Goal: Task Accomplishment & Management: Manage account settings

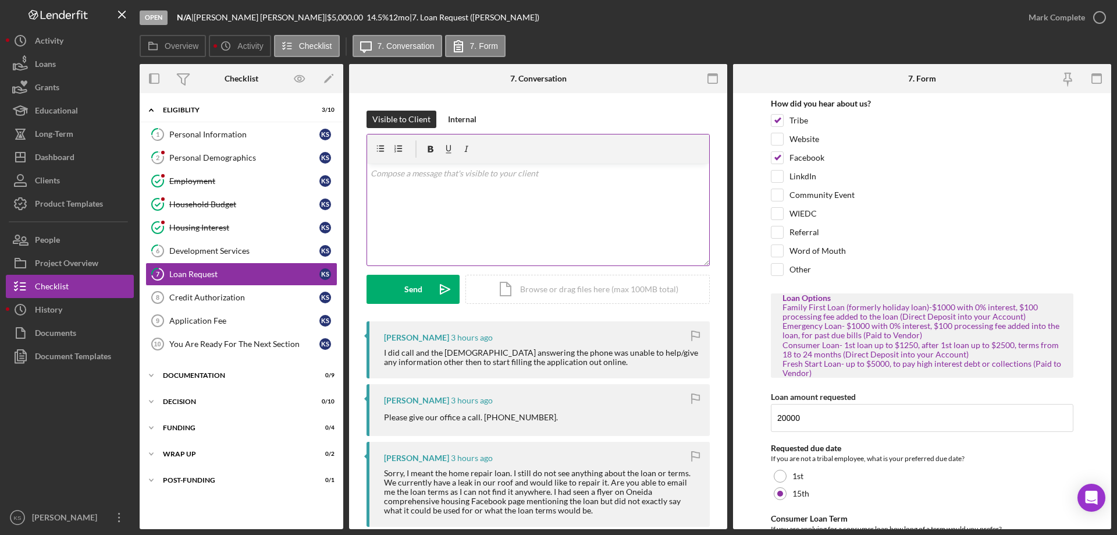
click at [424, 223] on div "v Color teal Color pink Remove color Add row above Add row below Add column bef…" at bounding box center [538, 214] width 342 height 102
click at [475, 188] on p "Please call back and ask to speak with [PERSON_NAME]. She can provide you more …" at bounding box center [539, 180] width 336 height 26
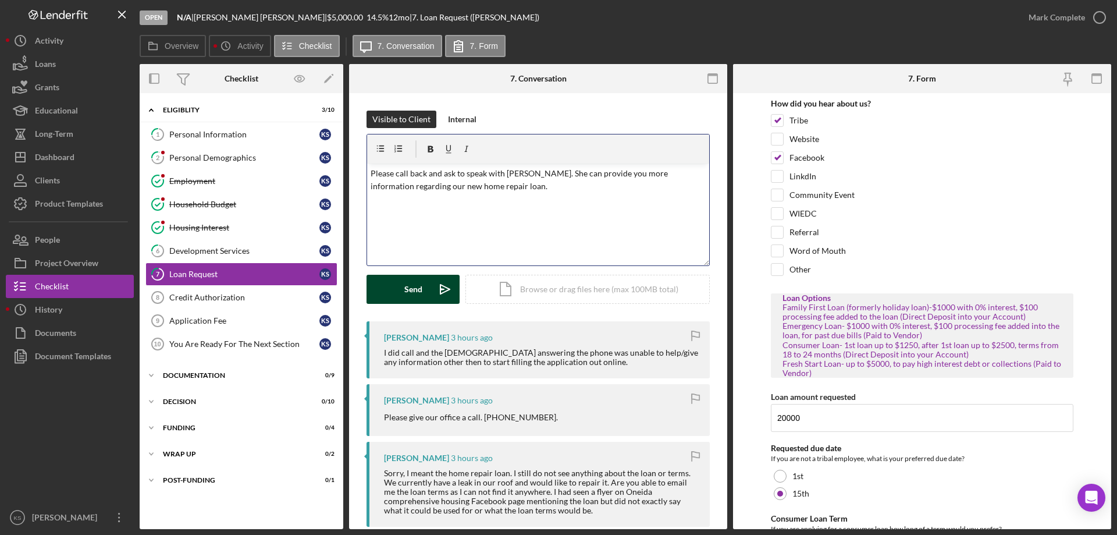
click at [408, 287] on div "Send" at bounding box center [413, 289] width 18 height 29
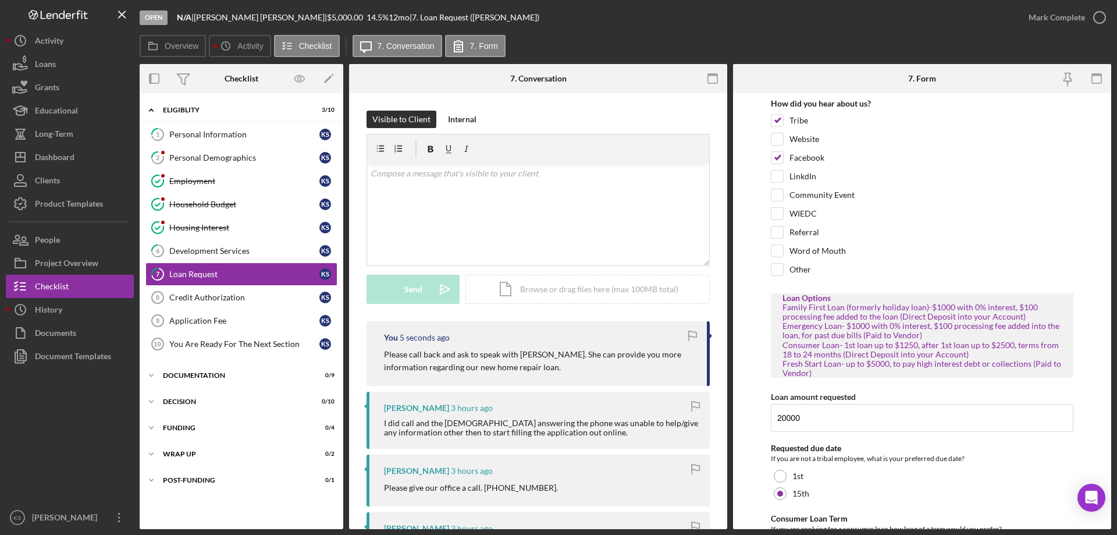
click at [586, 347] on div "You 5 seconds ago Please call back and ask to speak with [PERSON_NAME]. She can…" at bounding box center [537, 353] width 343 height 65
click at [543, 354] on p "Please call back and ask to speak with [PERSON_NAME]. She can provide you more …" at bounding box center [539, 361] width 311 height 26
click at [532, 361] on p "Please call back and ask to speak with [PERSON_NAME]. She can provide you more …" at bounding box center [539, 361] width 311 height 26
click at [67, 155] on div "Dashboard" at bounding box center [55, 158] width 40 height 26
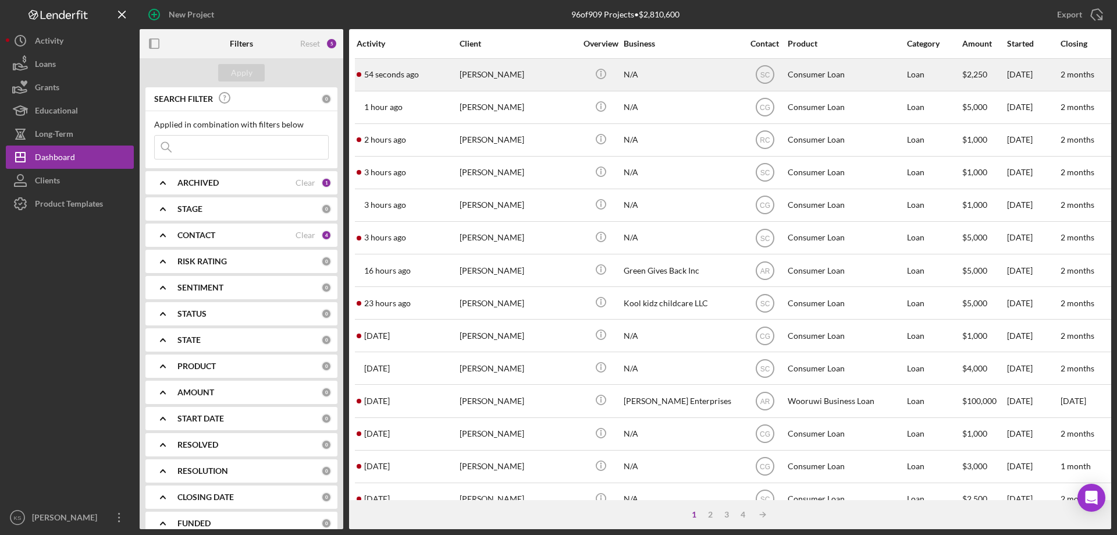
click at [501, 82] on div "[PERSON_NAME]" at bounding box center [517, 74] width 116 height 31
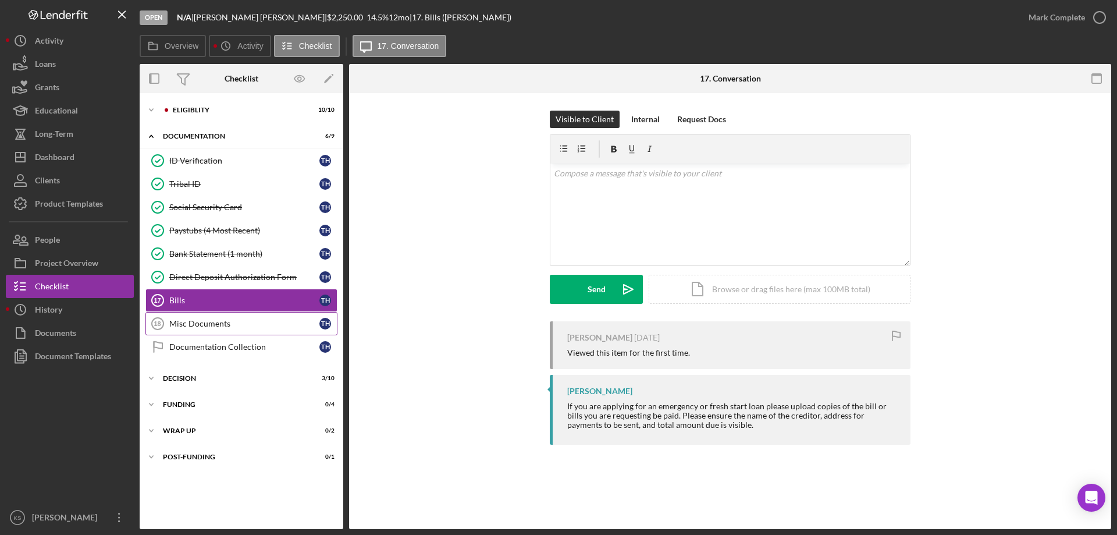
click at [208, 323] on div "Misc Documents" at bounding box center [244, 323] width 150 height 9
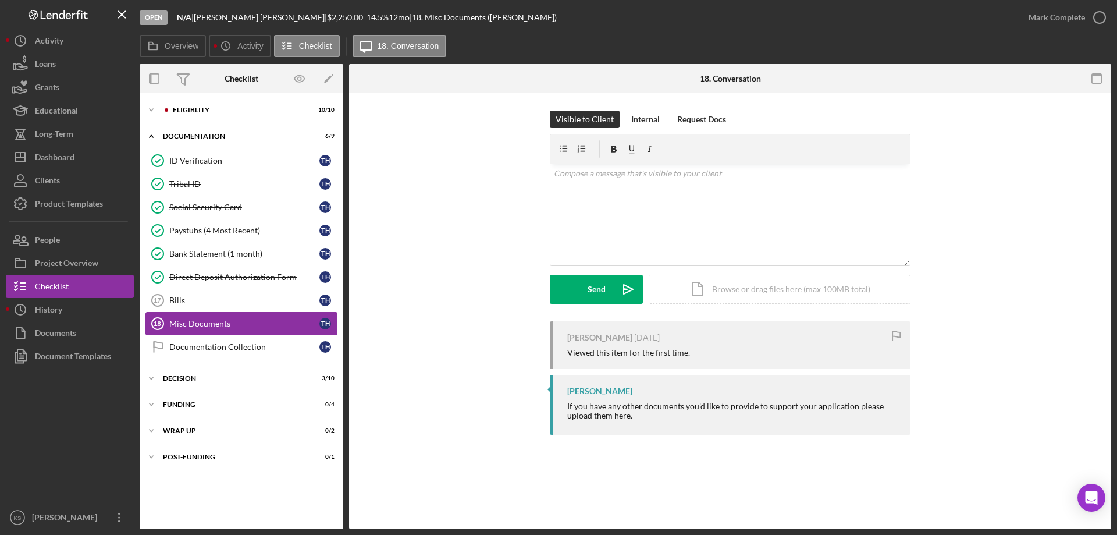
click at [195, 315] on link "Misc Documents 18 Misc Documents T H" at bounding box center [241, 323] width 192 height 23
click at [190, 307] on link "Bills 17 Bills T H" at bounding box center [241, 299] width 192 height 23
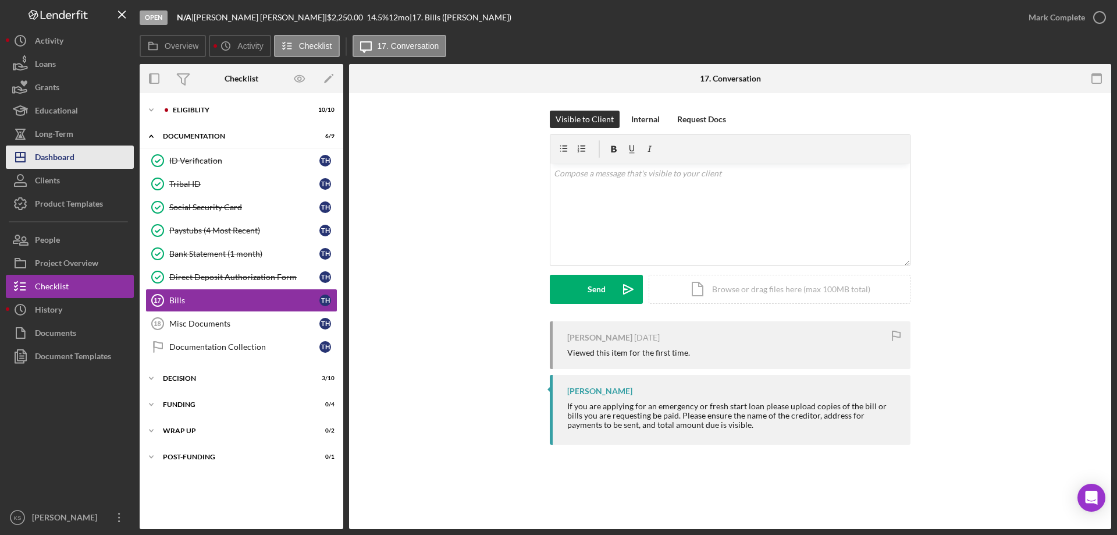
click at [56, 161] on div "Dashboard" at bounding box center [55, 158] width 40 height 26
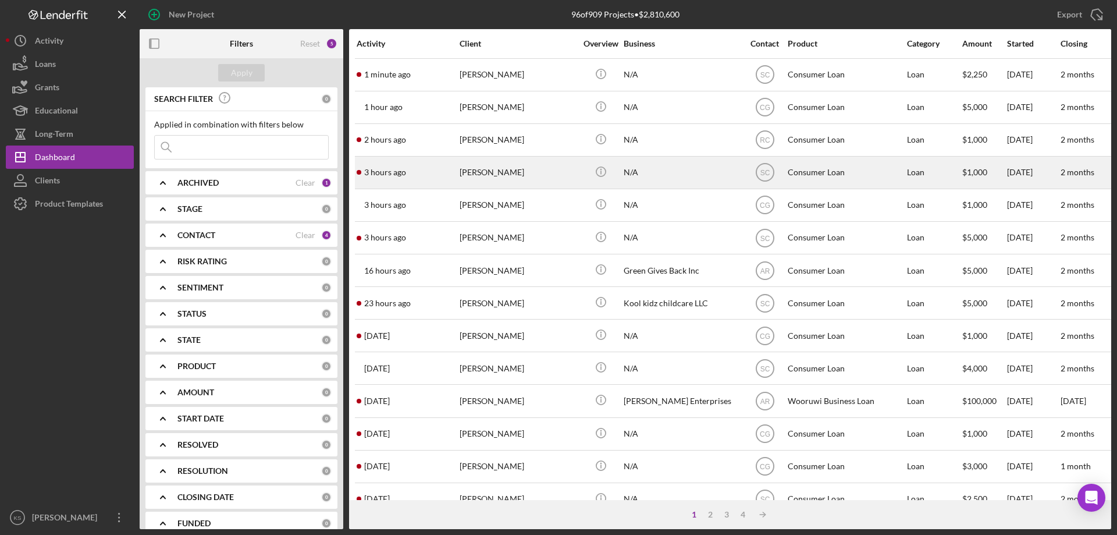
click at [498, 183] on div "[PERSON_NAME]" at bounding box center [517, 172] width 116 height 31
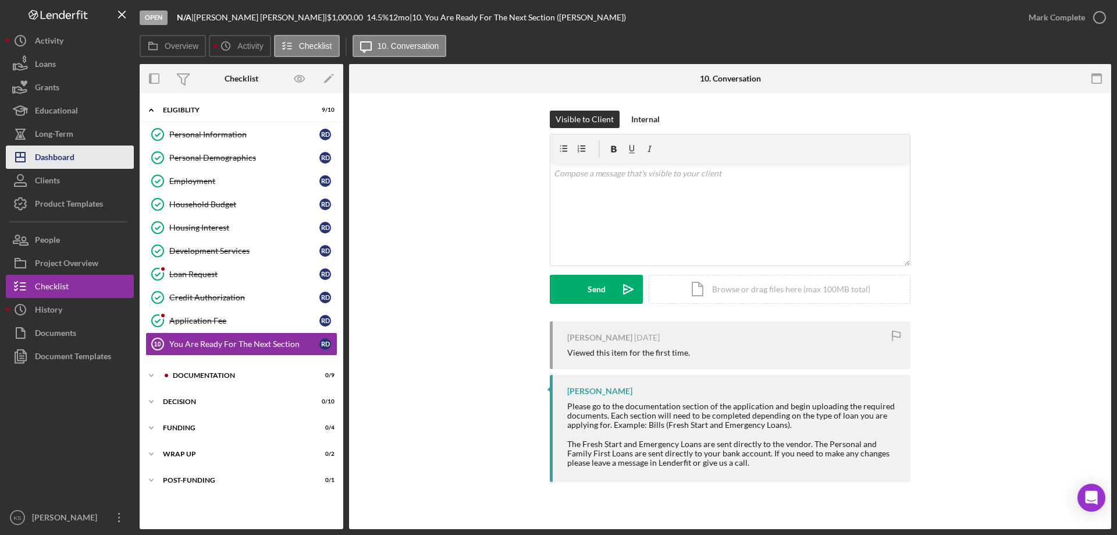
click at [68, 154] on div "Dashboard" at bounding box center [55, 158] width 40 height 26
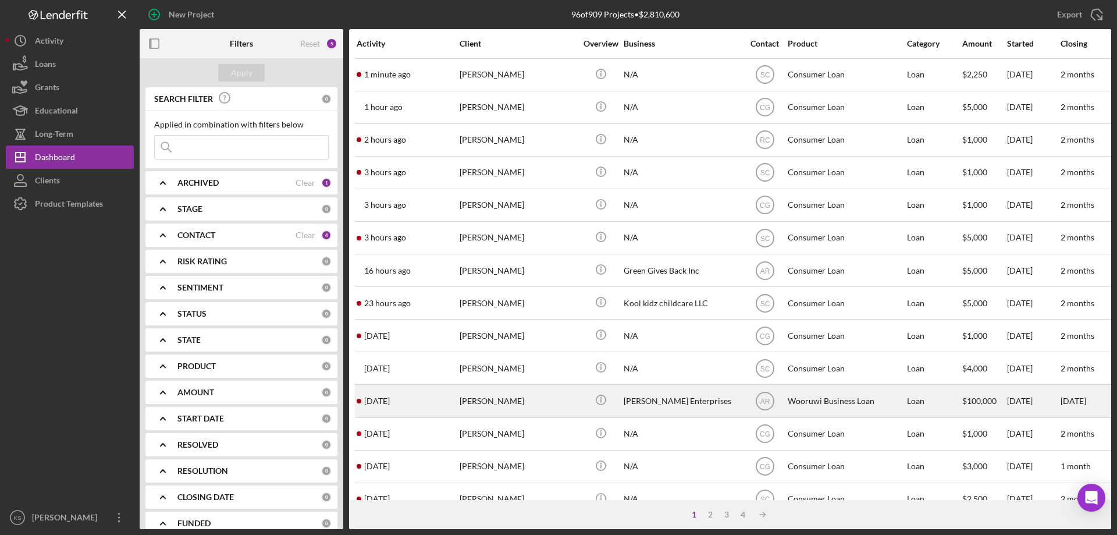
click at [529, 400] on div "[PERSON_NAME]" at bounding box center [517, 400] width 116 height 31
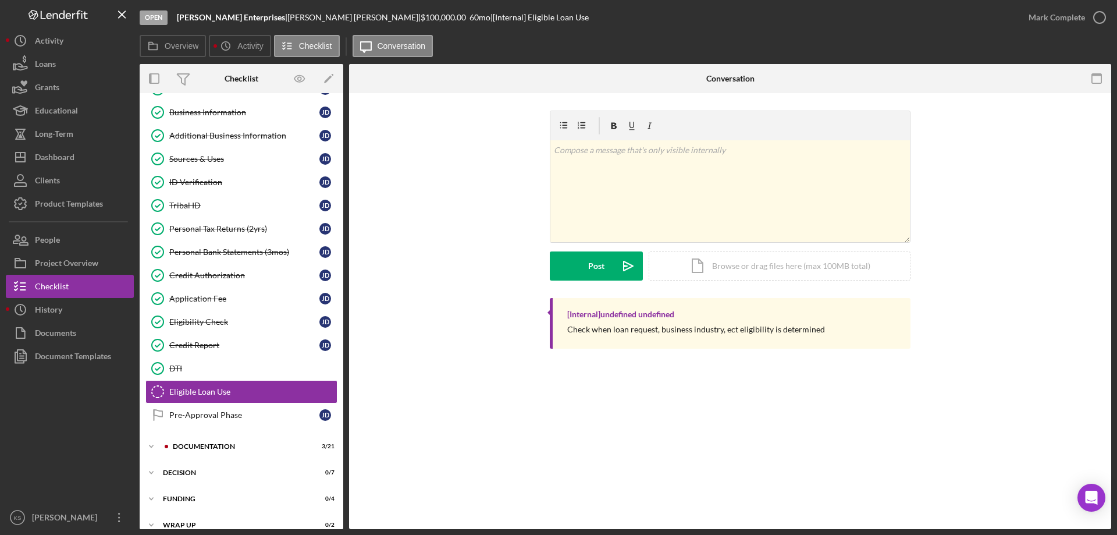
scroll to position [105, 0]
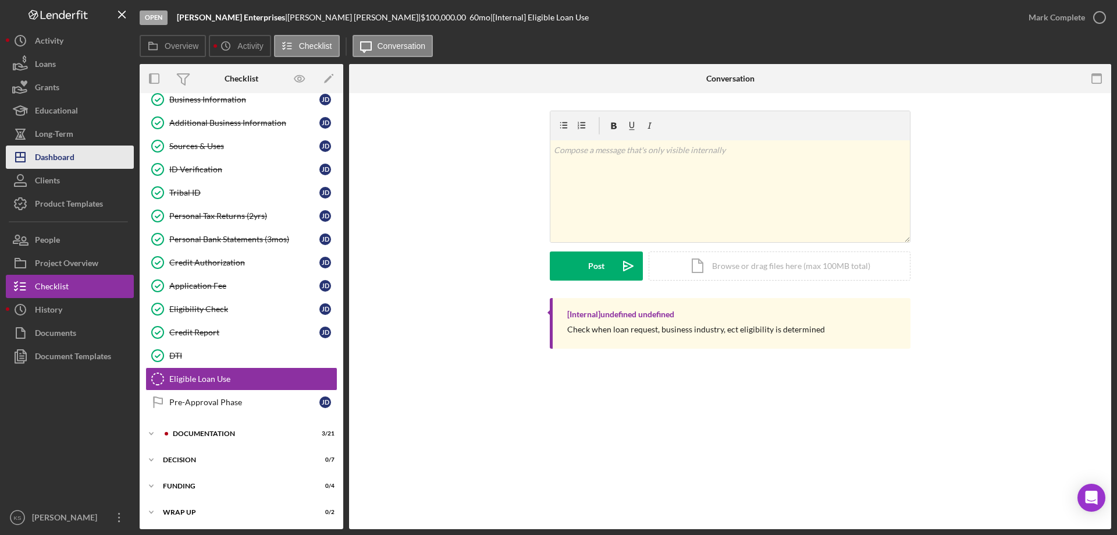
click at [64, 148] on div "Dashboard" at bounding box center [55, 158] width 40 height 26
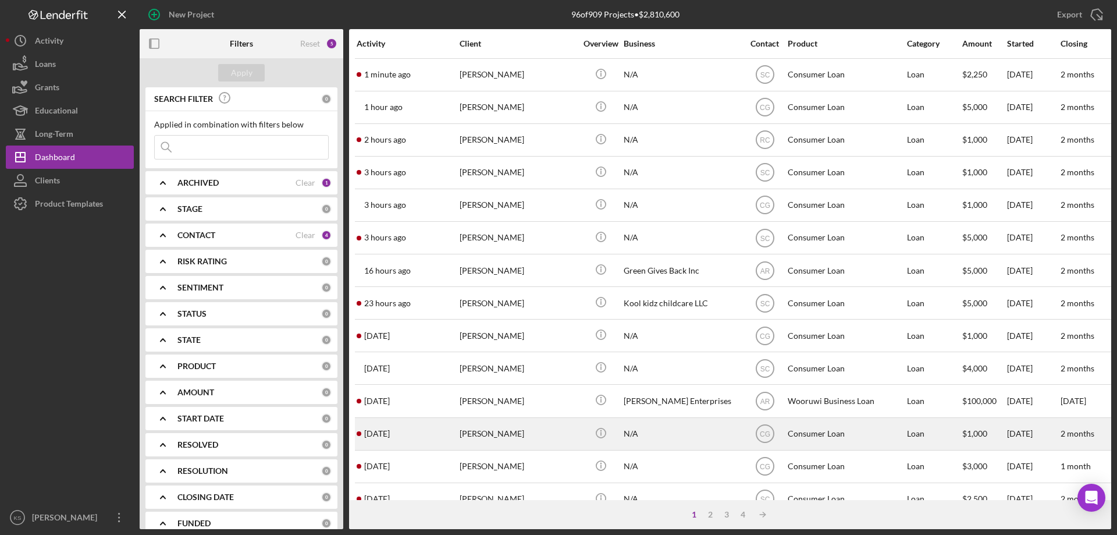
click at [418, 436] on div "[DATE] [PERSON_NAME]" at bounding box center [408, 433] width 102 height 31
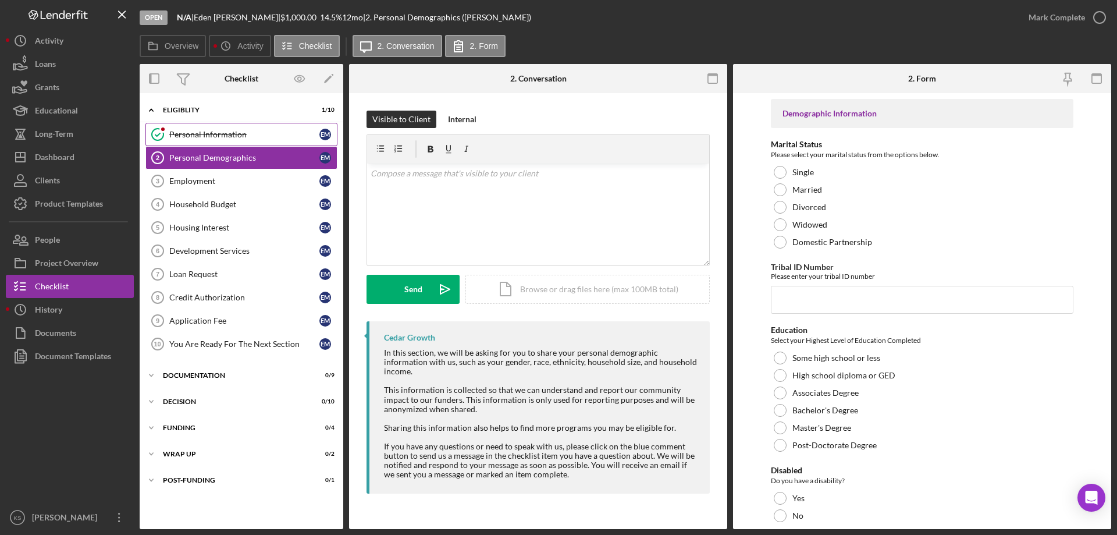
click at [245, 135] on div "Personal Information" at bounding box center [244, 134] width 150 height 9
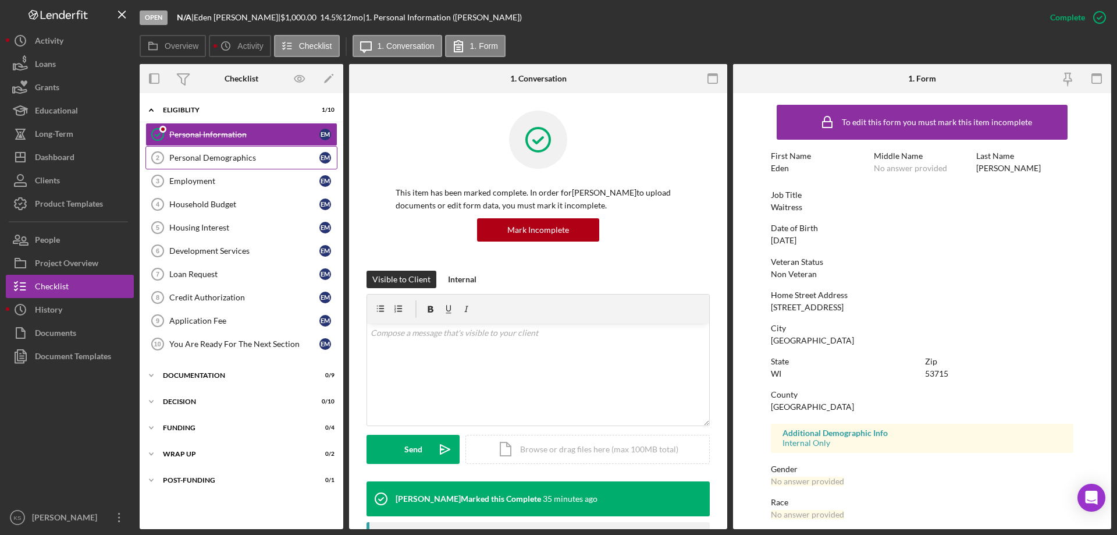
click at [221, 167] on link "Personal Demographics 2 Personal Demographics E M" at bounding box center [241, 157] width 192 height 23
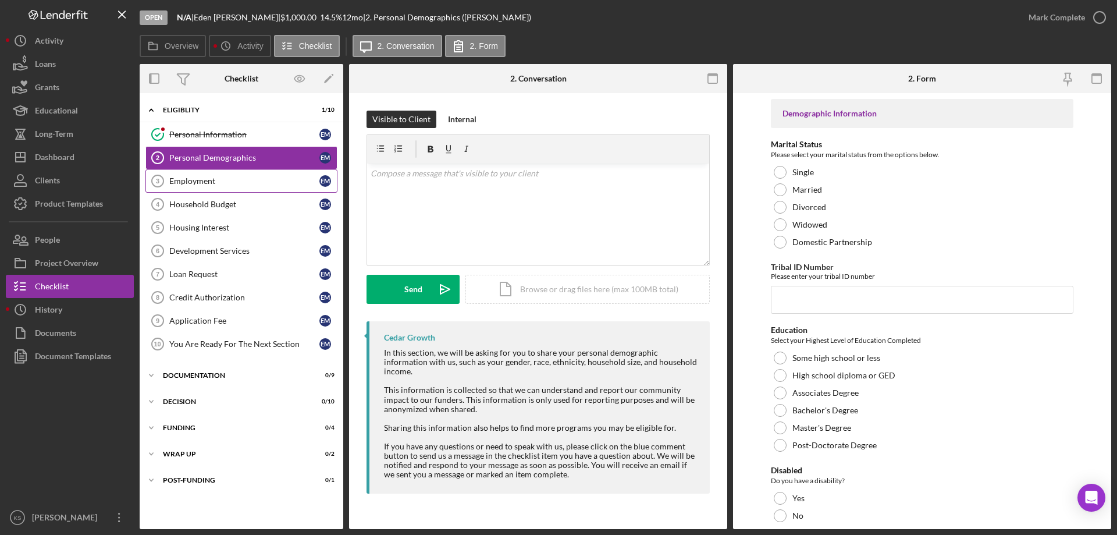
click at [213, 183] on div "Employment" at bounding box center [244, 180] width 150 height 9
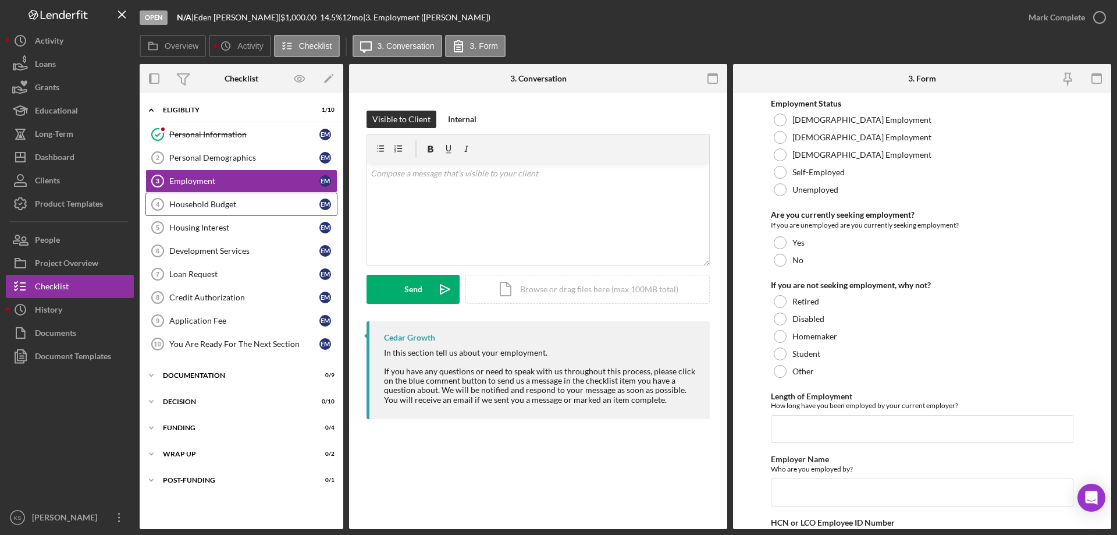
click at [204, 206] on div "Household Budget" at bounding box center [244, 204] width 150 height 9
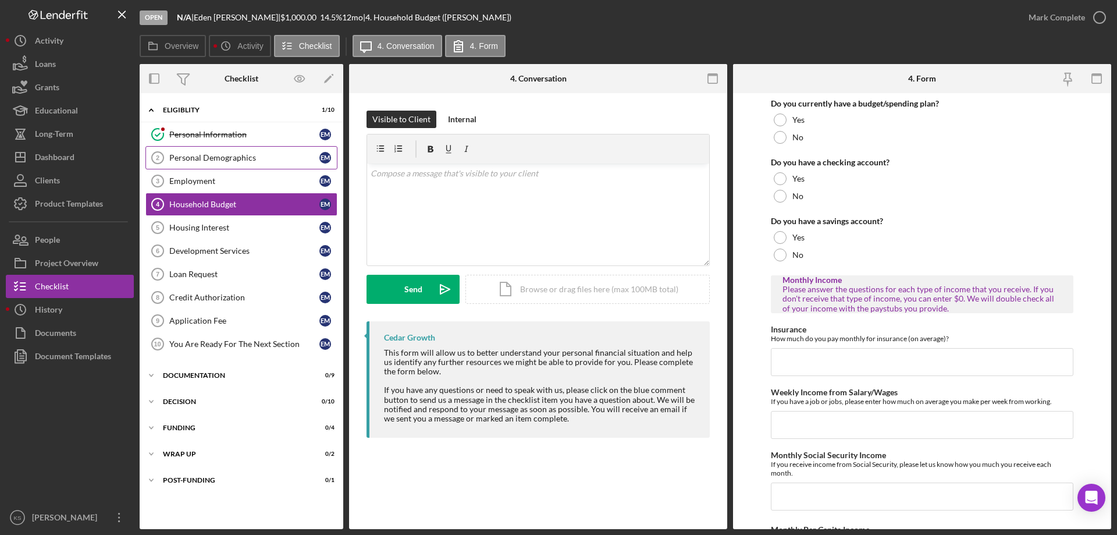
click at [223, 162] on div "Personal Demographics" at bounding box center [244, 157] width 150 height 9
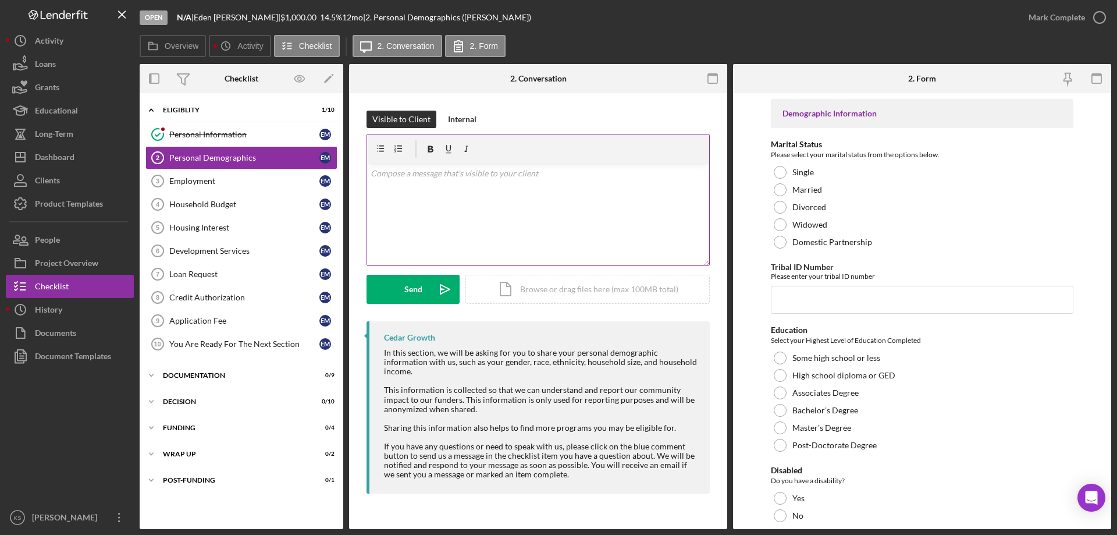
click at [562, 207] on div "v Color teal Color pink Remove color Add row above Add row below Add column bef…" at bounding box center [538, 214] width 342 height 102
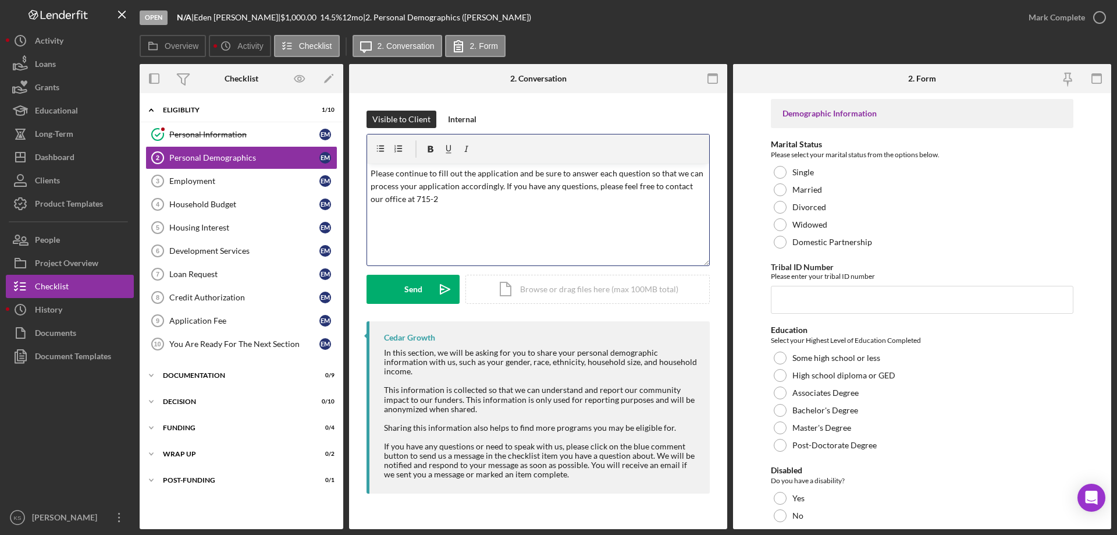
click at [461, 200] on p "Please continue to fill out the application and be sure to answer each question…" at bounding box center [539, 186] width 336 height 39
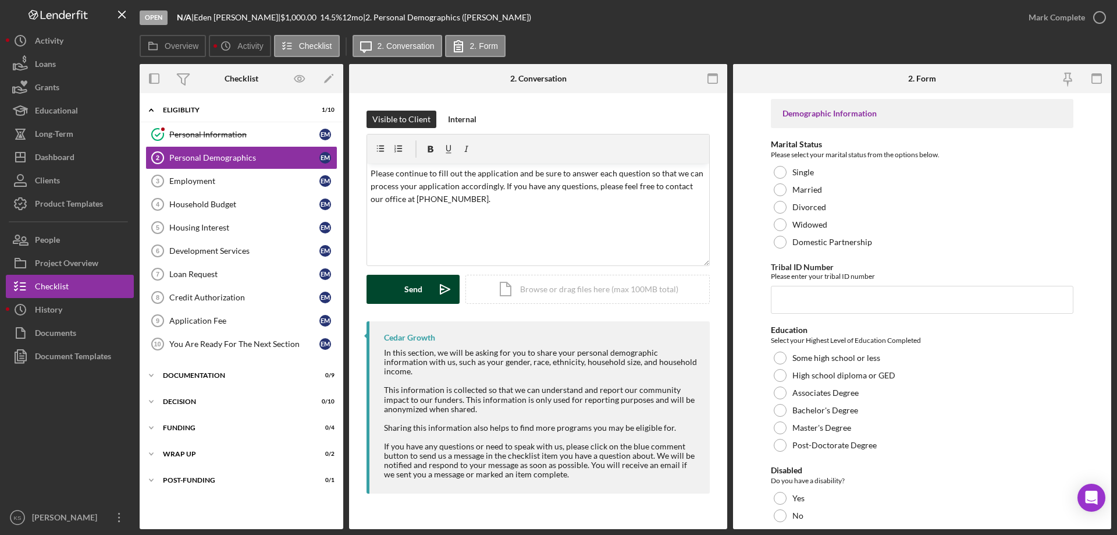
click at [412, 284] on div "Send" at bounding box center [413, 289] width 18 height 29
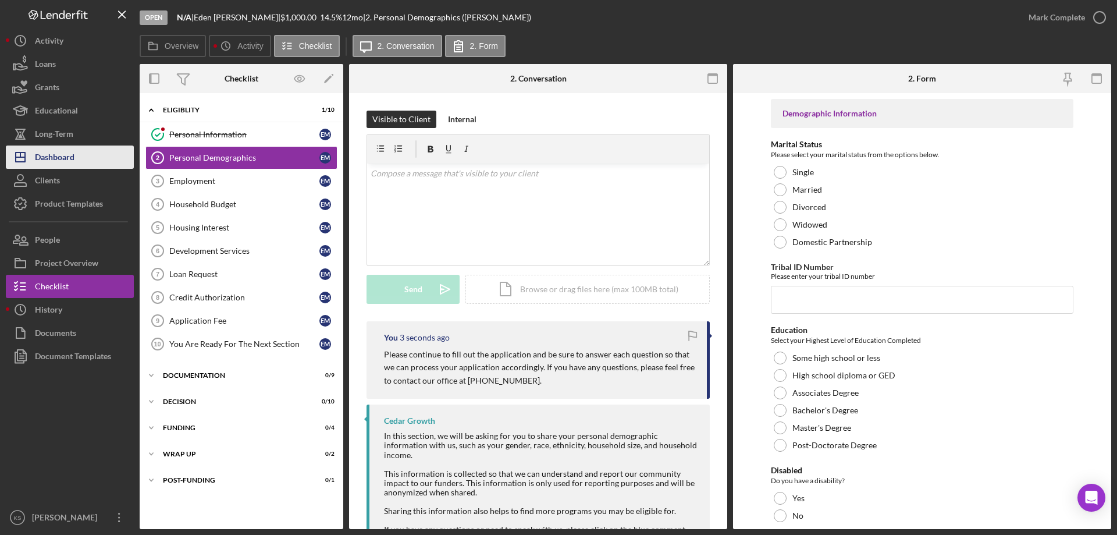
click at [62, 164] on div "Dashboard" at bounding box center [55, 158] width 40 height 26
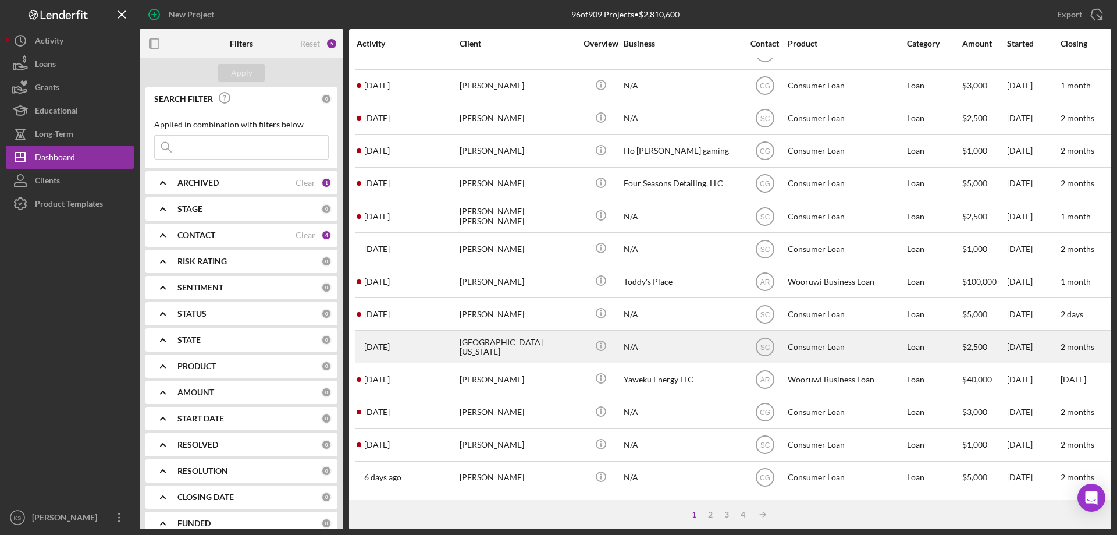
scroll to position [389, 0]
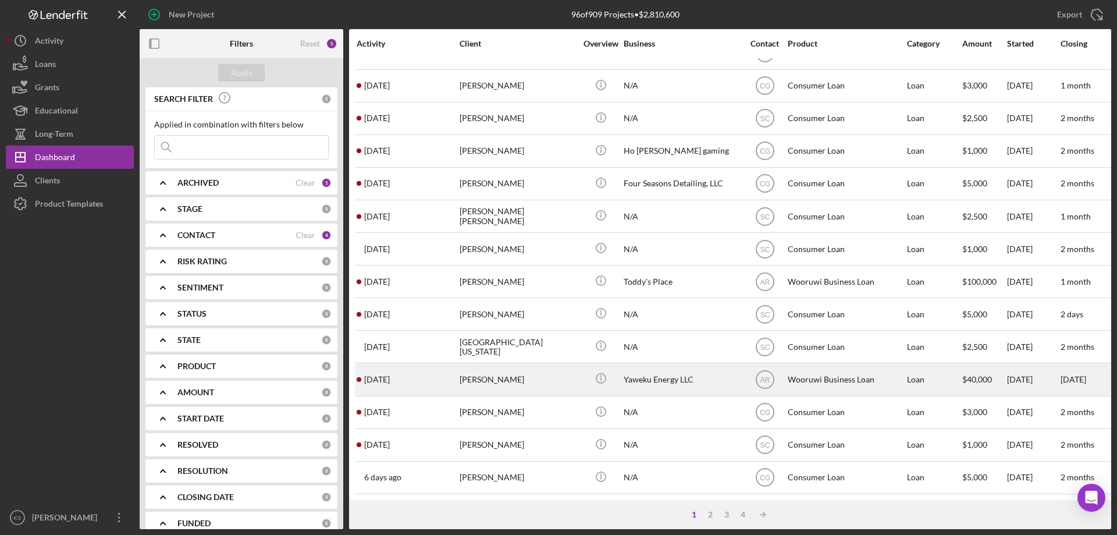
click at [415, 379] on div "[DATE] [PERSON_NAME]" at bounding box center [408, 379] width 102 height 31
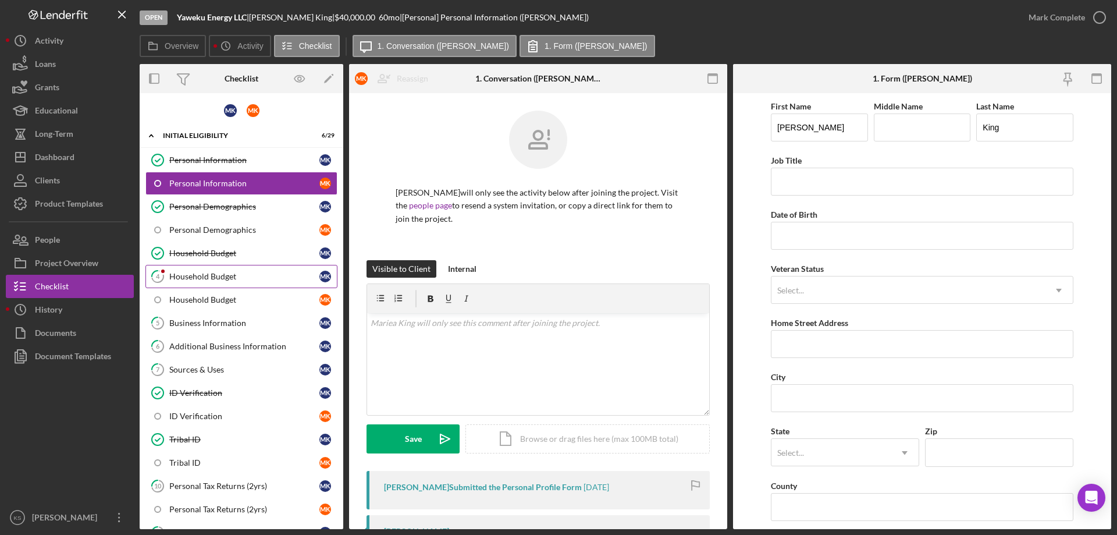
click at [169, 277] on icon "4" at bounding box center [157, 276] width 29 height 29
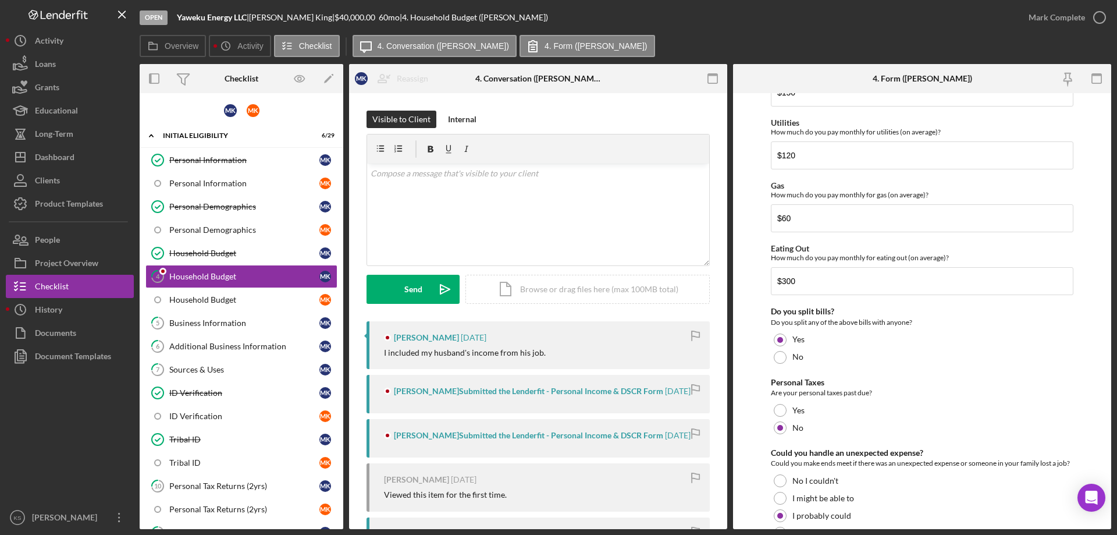
scroll to position [754, 0]
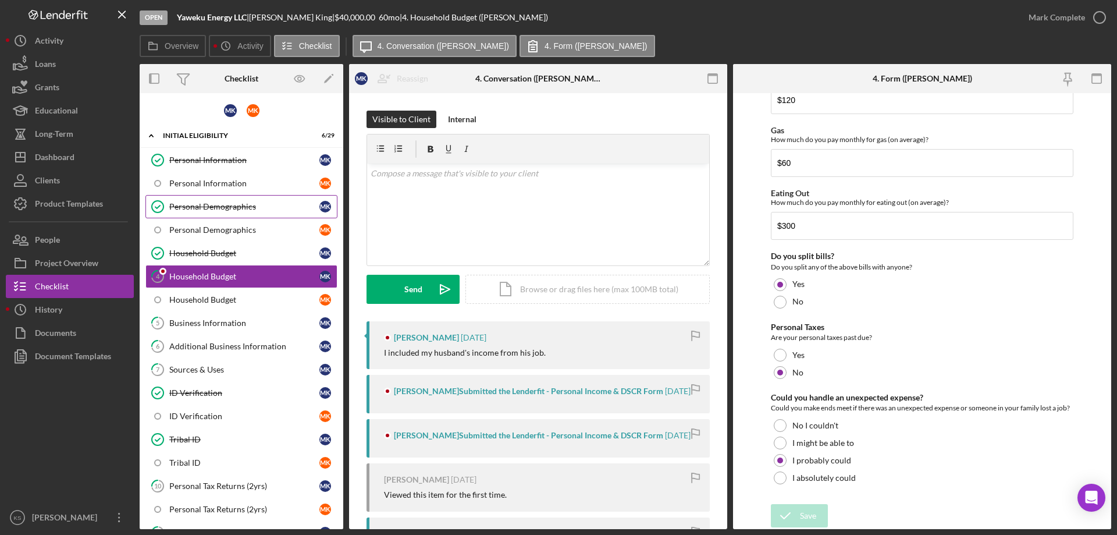
click at [216, 200] on link "Personal Demographics Personal Demographics M K" at bounding box center [241, 206] width 192 height 23
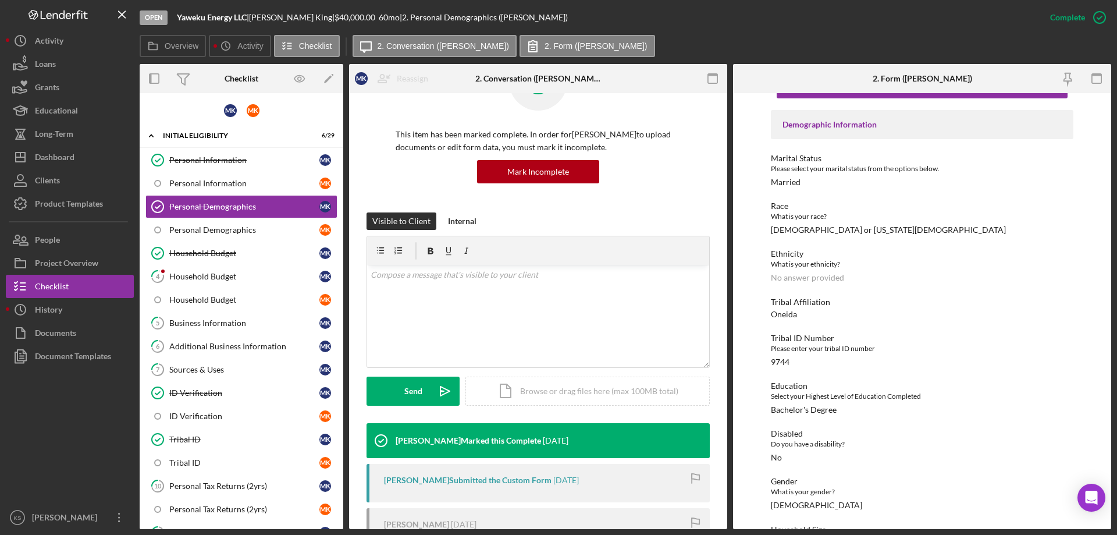
scroll to position [58, 0]
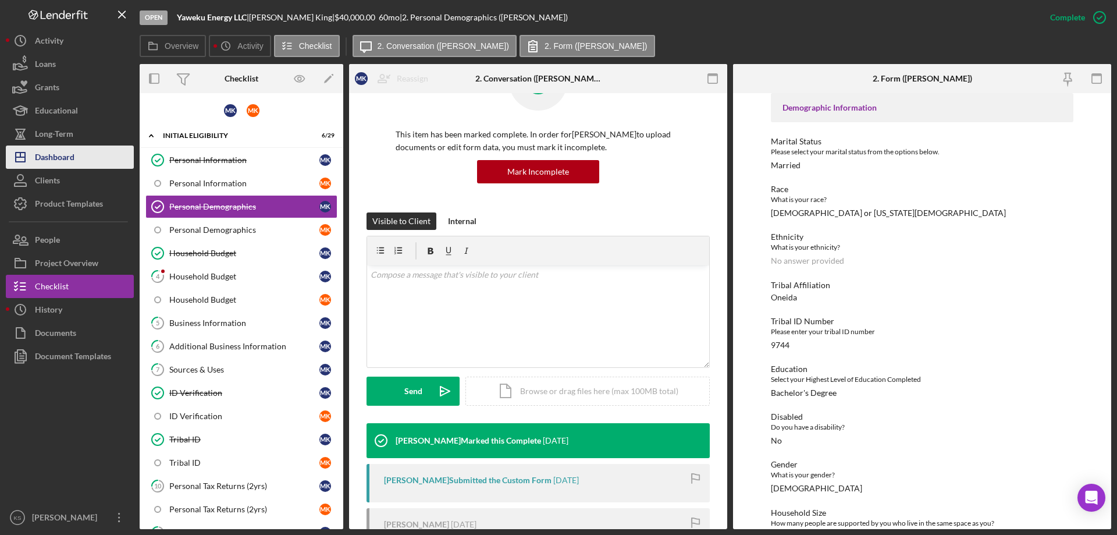
click at [65, 159] on div "Dashboard" at bounding box center [55, 158] width 40 height 26
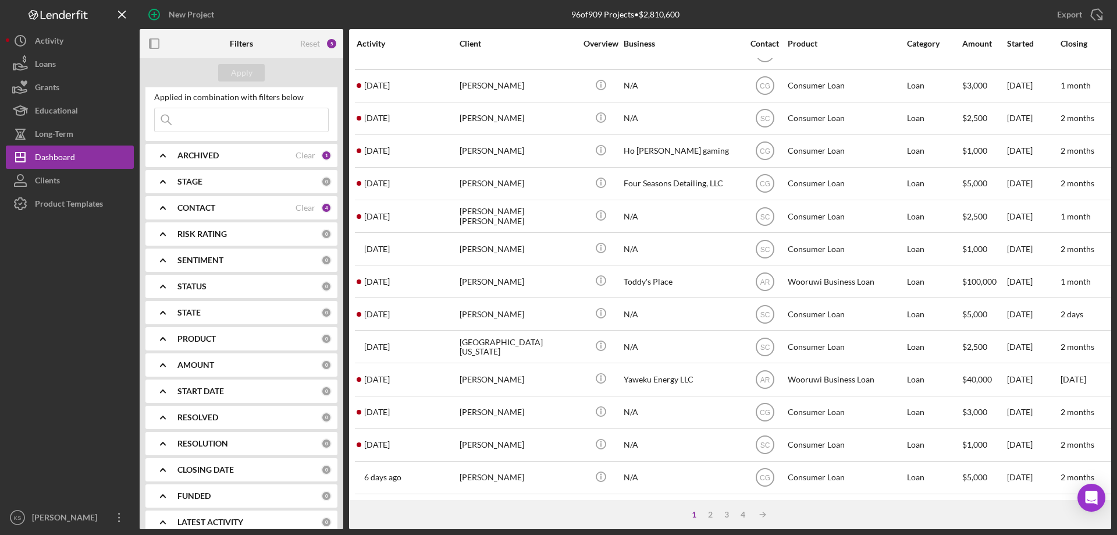
scroll to position [41, 0]
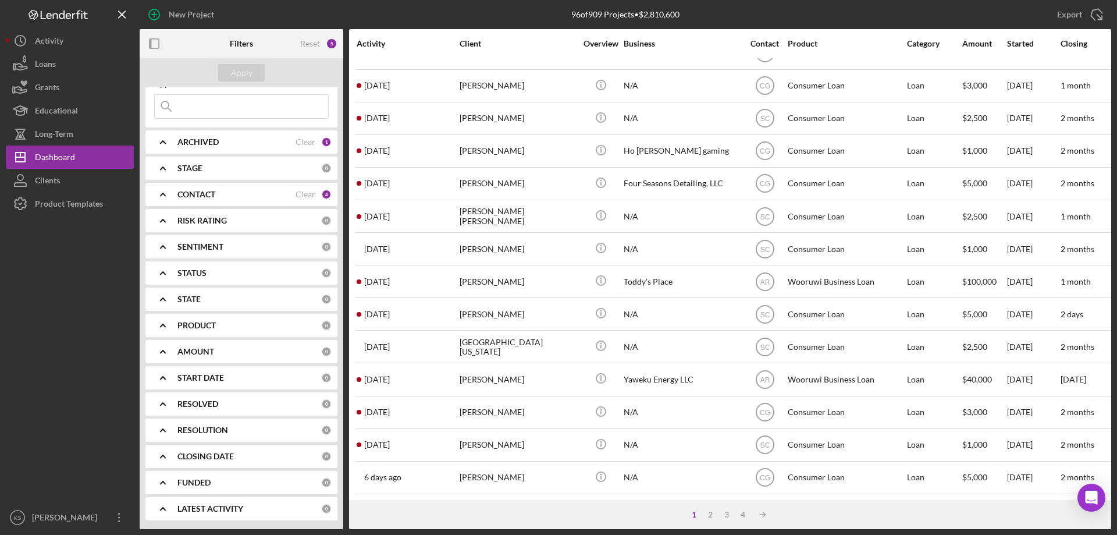
click at [218, 405] on b "RESOLVED" at bounding box center [197, 403] width 41 height 9
click at [217, 405] on b "RESOLVED" at bounding box center [197, 403] width 41 height 9
click at [248, 273] on div "STATUS" at bounding box center [249, 272] width 144 height 9
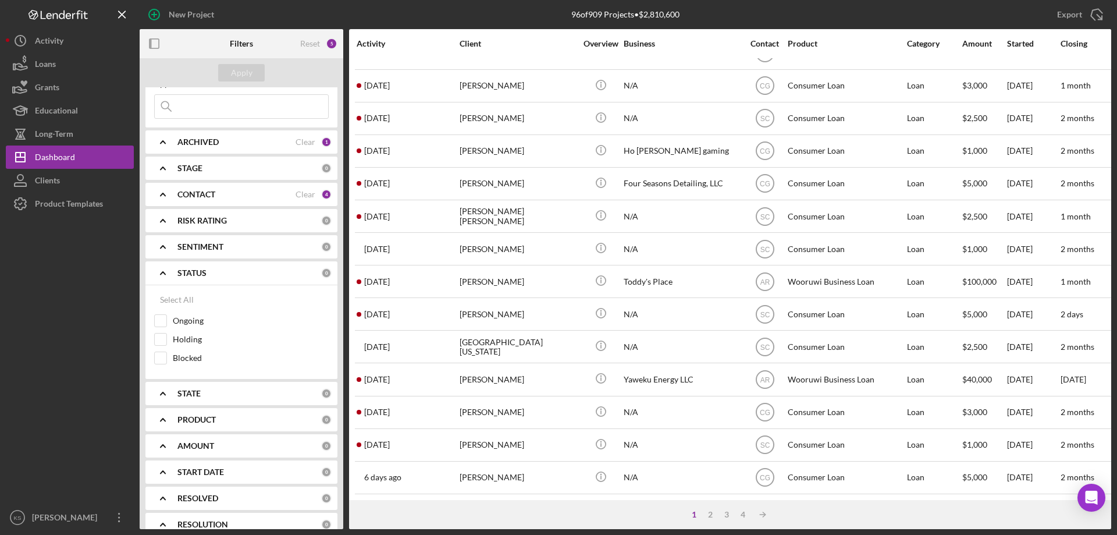
click at [244, 274] on div "STATUS" at bounding box center [249, 272] width 144 height 9
